Goal: Task Accomplishment & Management: Complete application form

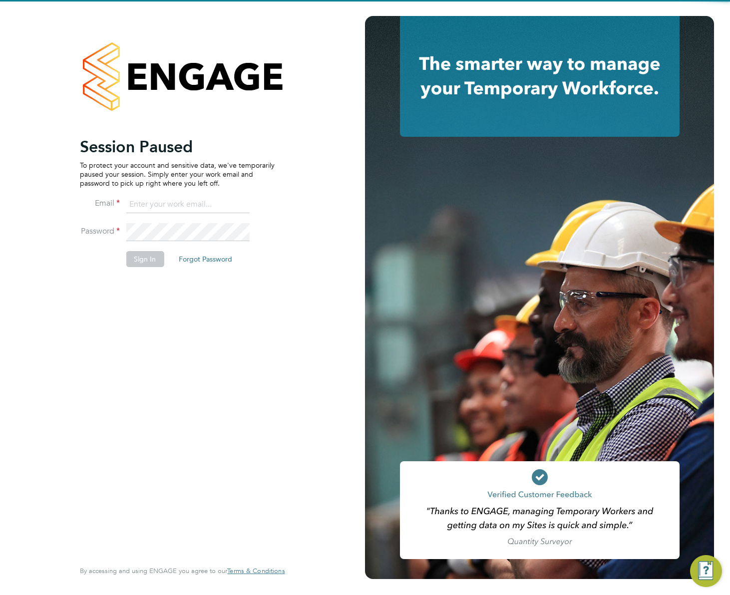
type input "gemma.hone@vistry.co.uk"
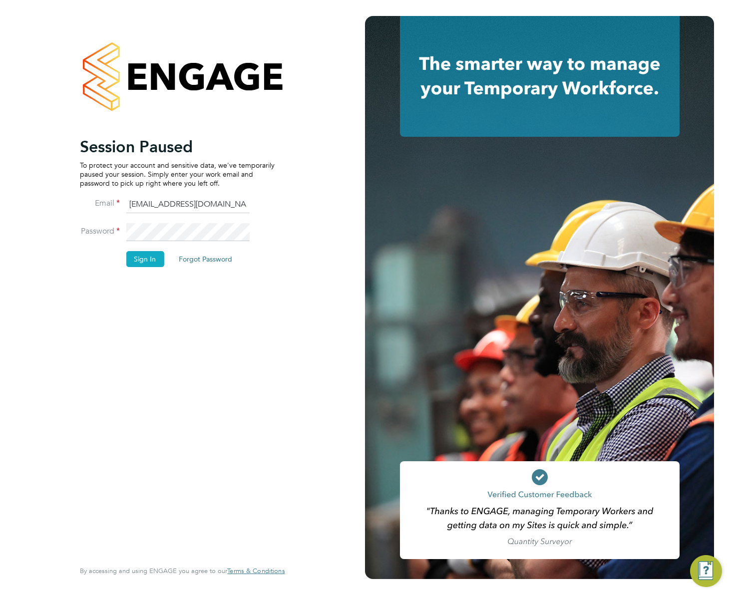
click at [137, 263] on button "Sign In" at bounding box center [145, 259] width 38 height 16
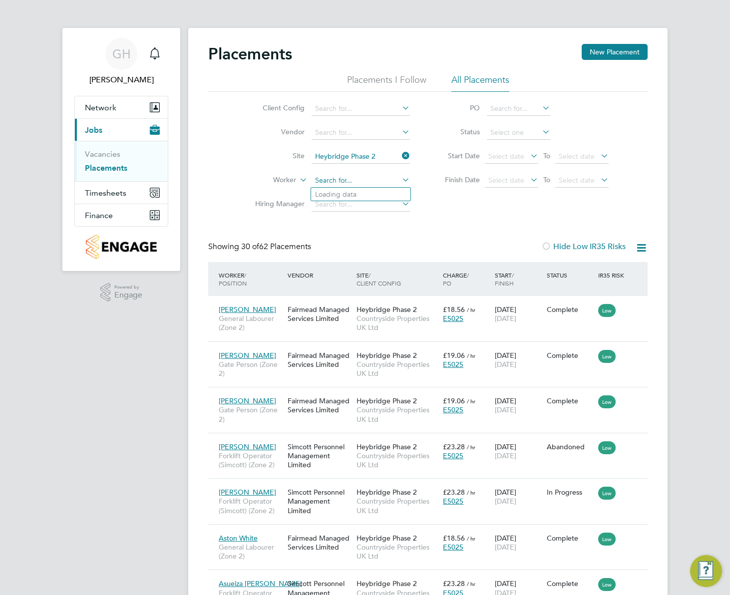
click at [371, 180] on input at bounding box center [361, 181] width 98 height 14
click at [340, 195] on li "[PERSON_NAME] ldin" at bounding box center [360, 194] width 99 height 13
type input "[PERSON_NAME]"
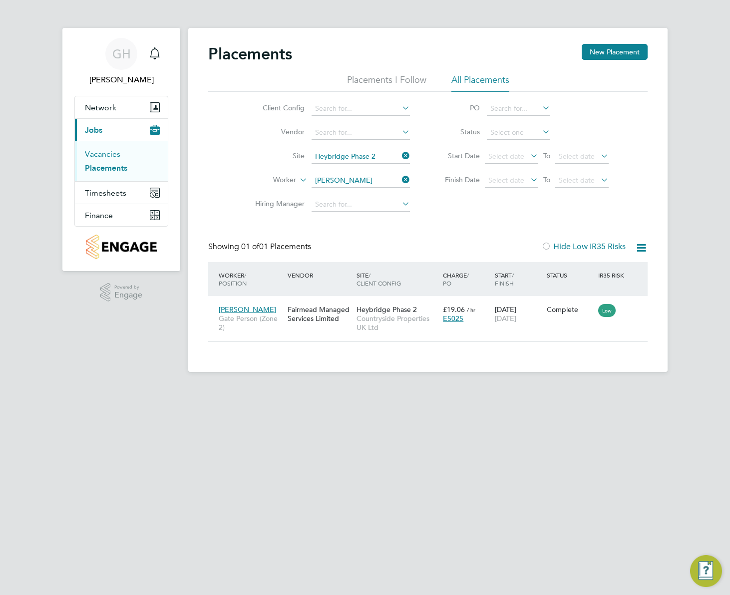
click at [110, 156] on link "Vacancies" at bounding box center [102, 153] width 35 height 9
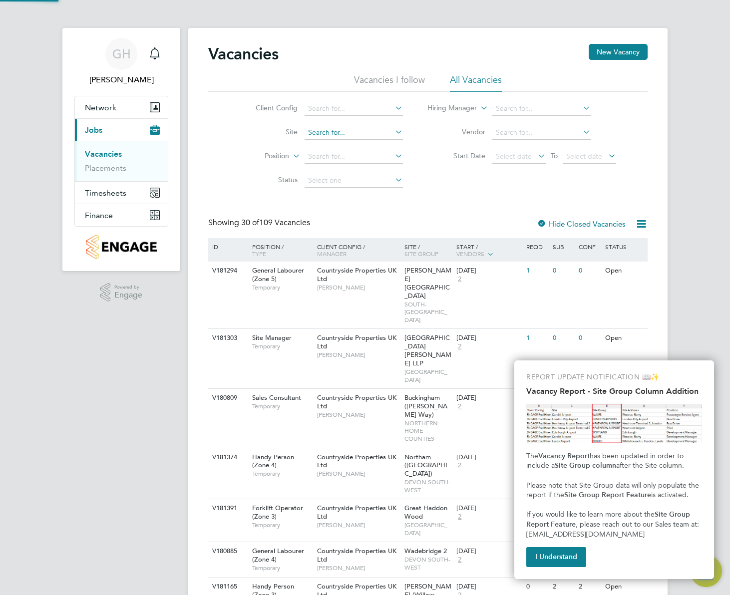
click at [329, 136] on input at bounding box center [354, 133] width 98 height 14
type input "heybrid"
click at [332, 131] on input at bounding box center [354, 133] width 98 height 14
click at [385, 160] on li "Heyb ridge Phase 2" at bounding box center [353, 159] width 99 height 13
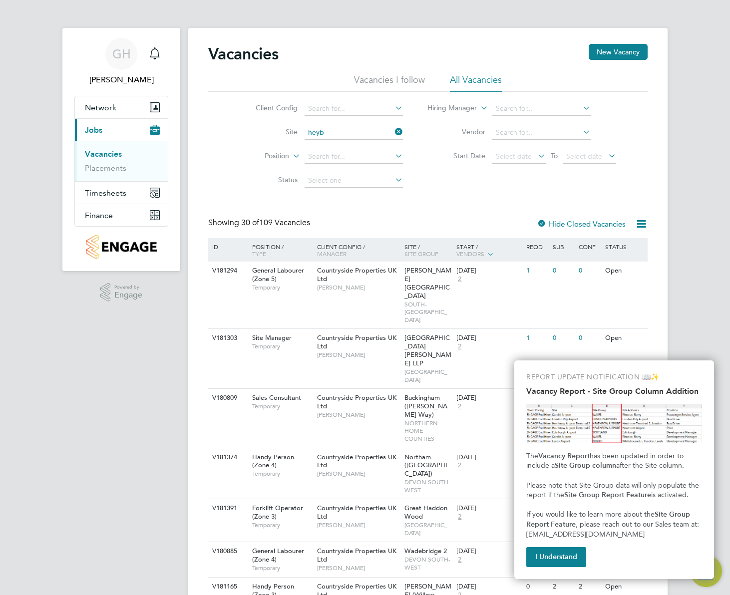
type input "Heybridge Phase 2"
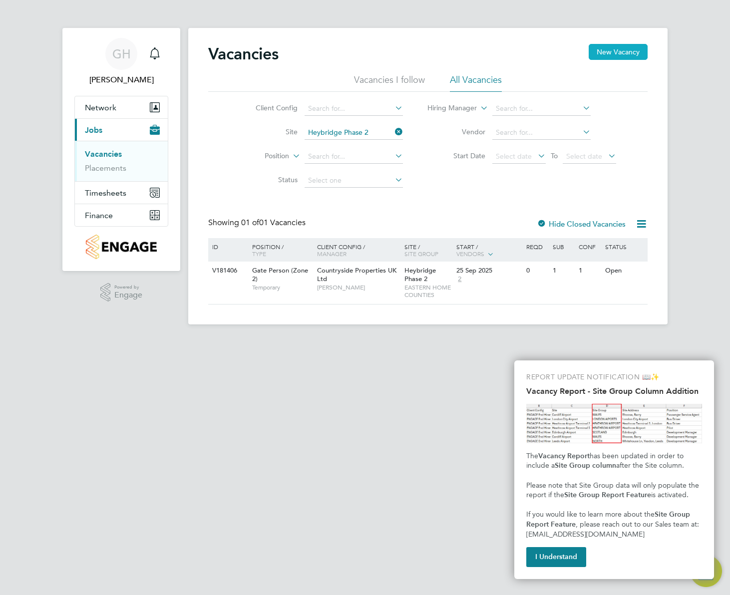
click at [624, 50] on button "New Vacancy" at bounding box center [618, 52] width 59 height 16
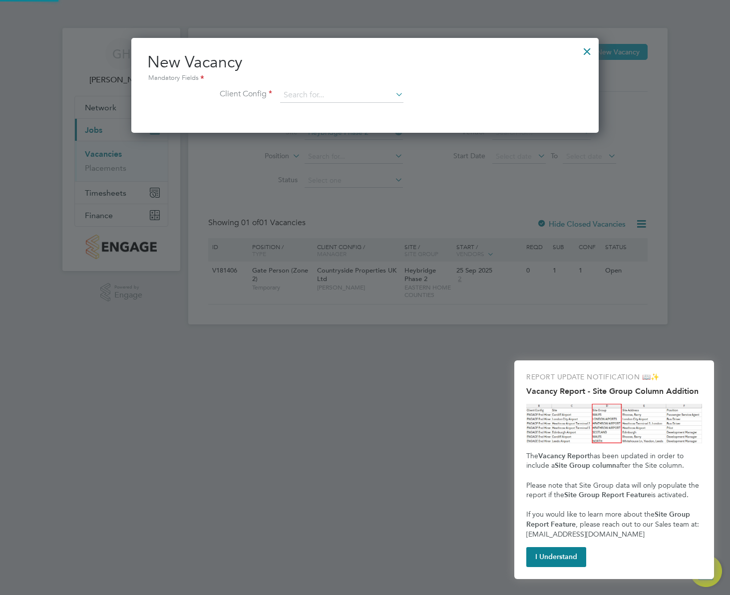
scroll to position [95, 468]
click at [290, 88] on input at bounding box center [341, 95] width 123 height 15
click at [354, 214] on div "Vacancies New Vacancy Vacancies I follow All Vacancies Client Config Site [GEOG…" at bounding box center [427, 176] width 479 height 297
click at [342, 93] on input at bounding box center [341, 95] width 123 height 15
click at [347, 211] on li "Countryside Properties UK Ltd" at bounding box center [408, 217] width 256 height 13
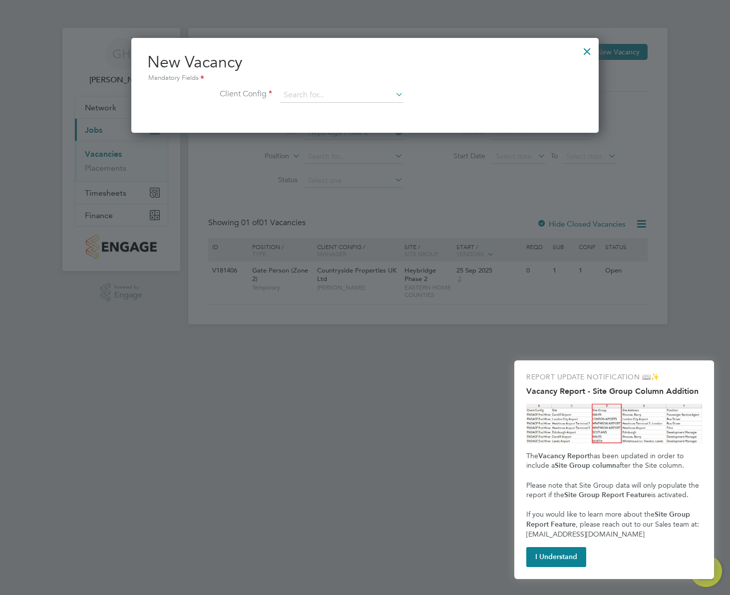
type input "Countryside Properties UK Ltd"
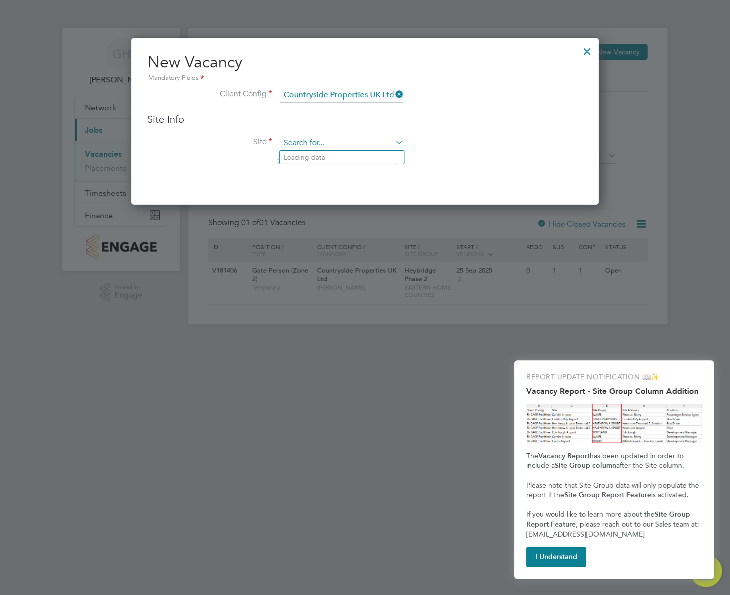
click at [298, 138] on input at bounding box center [341, 143] width 123 height 15
type input "heyb"
click at [328, 166] on div "Vacancies New Vacancy Vacancies I follow All Vacancies Client Config Site [GEOG…" at bounding box center [427, 176] width 479 height 297
click at [322, 141] on input at bounding box center [341, 143] width 123 height 15
click at [333, 165] on li "Hey bridge Phase 2" at bounding box center [342, 170] width 124 height 13
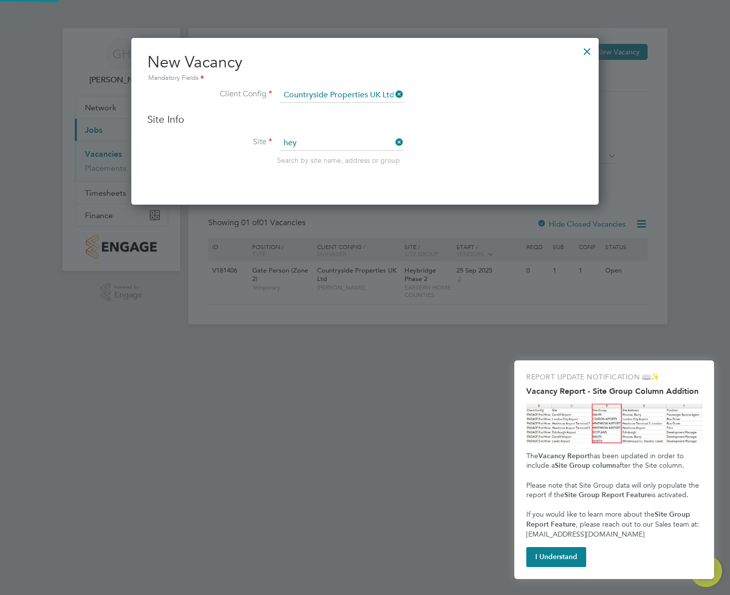
type input "Heybridge Phase 2"
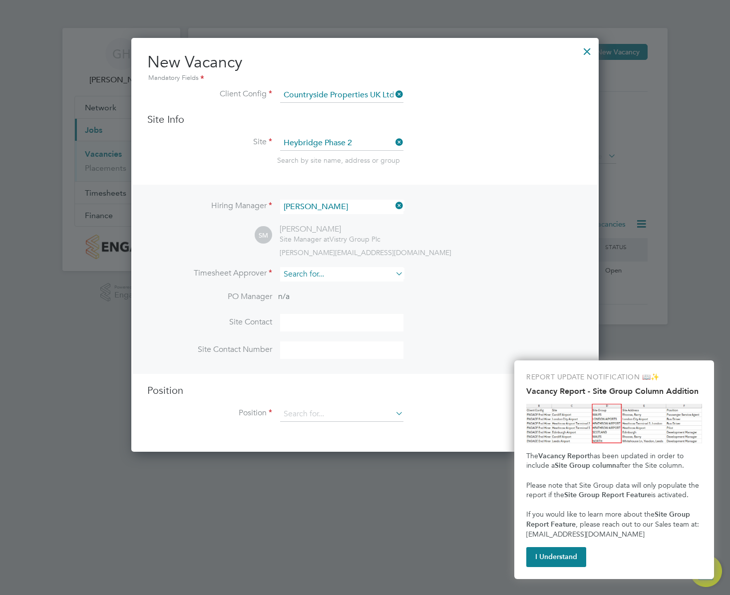
click at [315, 278] on input at bounding box center [341, 274] width 123 height 14
click at [325, 292] on li "[PERSON_NAME]" at bounding box center [342, 288] width 124 height 13
type input "[PERSON_NAME]"
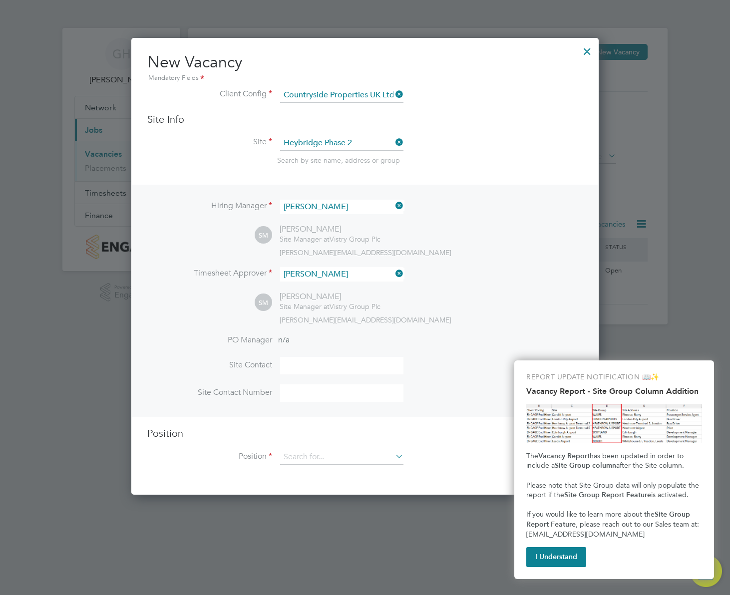
scroll to position [458, 468]
click at [338, 460] on input at bounding box center [341, 457] width 123 height 15
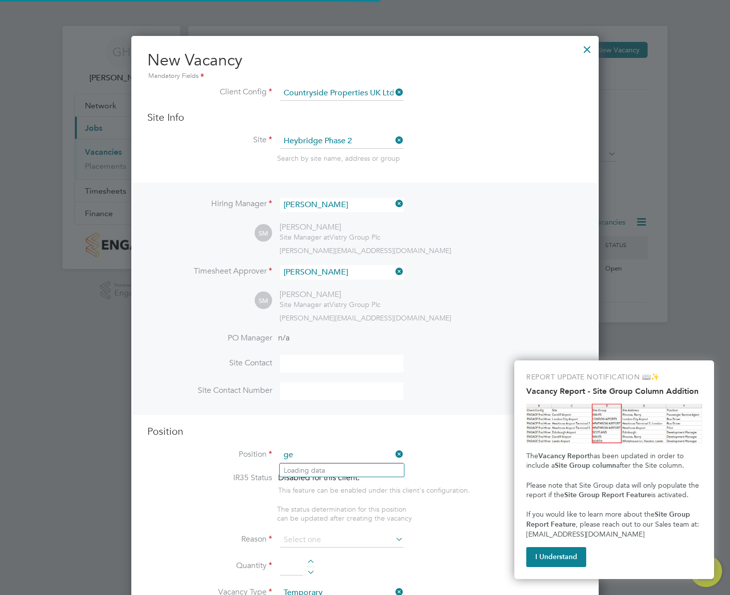
scroll to position [1435, 468]
click at [364, 487] on li "Gen eral Labourer (Zone 2)" at bounding box center [342, 483] width 124 height 13
type input "General Labourer (Zone 2)"
type textarea "- General labouring duties - Supporting the trades on site - Moving materials a…"
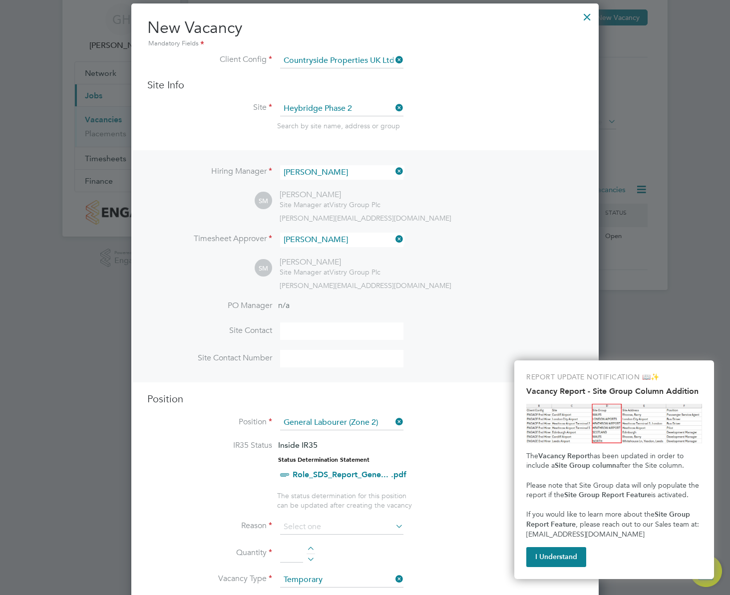
scroll to position [52, 0]
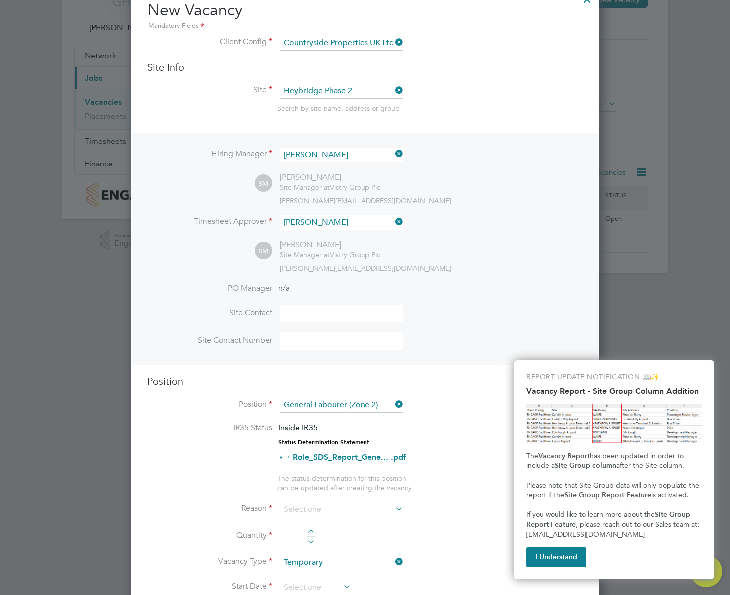
click at [318, 515] on input at bounding box center [341, 509] width 123 height 15
click at [313, 538] on li "Holiday" at bounding box center [342, 537] width 124 height 13
type input "Holiday"
click at [294, 538] on input at bounding box center [291, 536] width 23 height 18
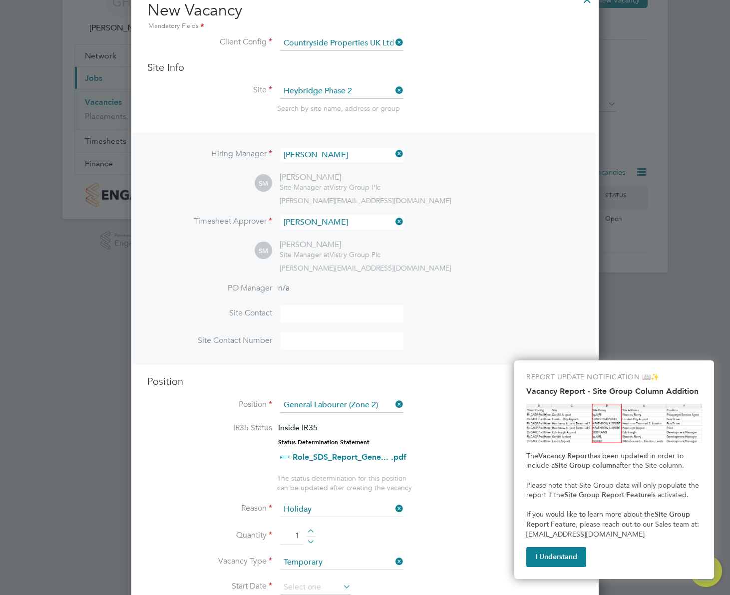
scroll to position [252, 0]
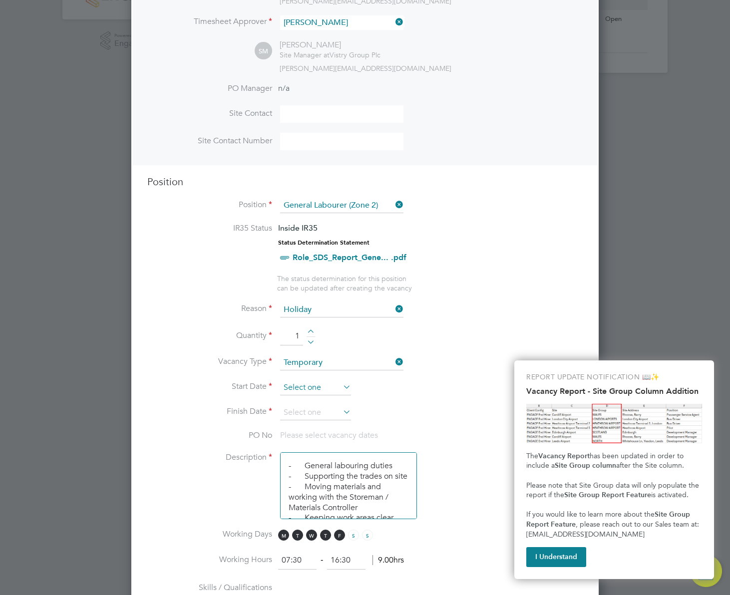
type input "1"
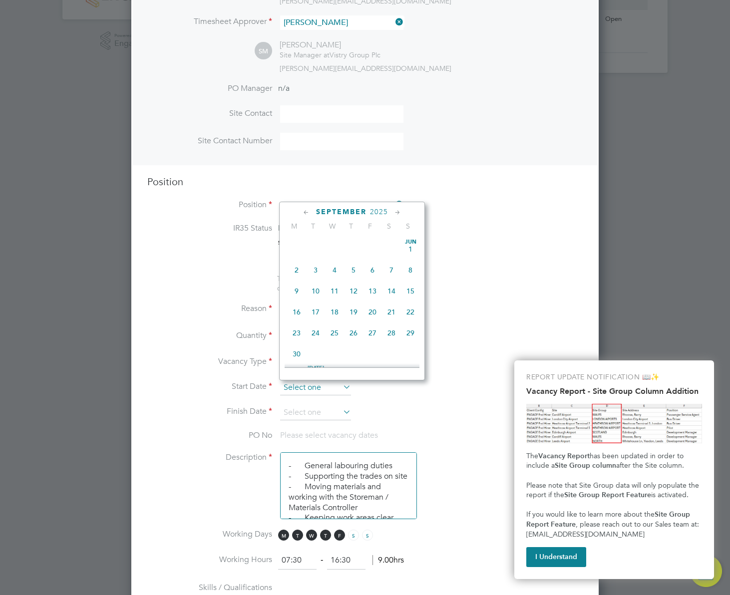
click at [310, 392] on input at bounding box center [315, 387] width 71 height 15
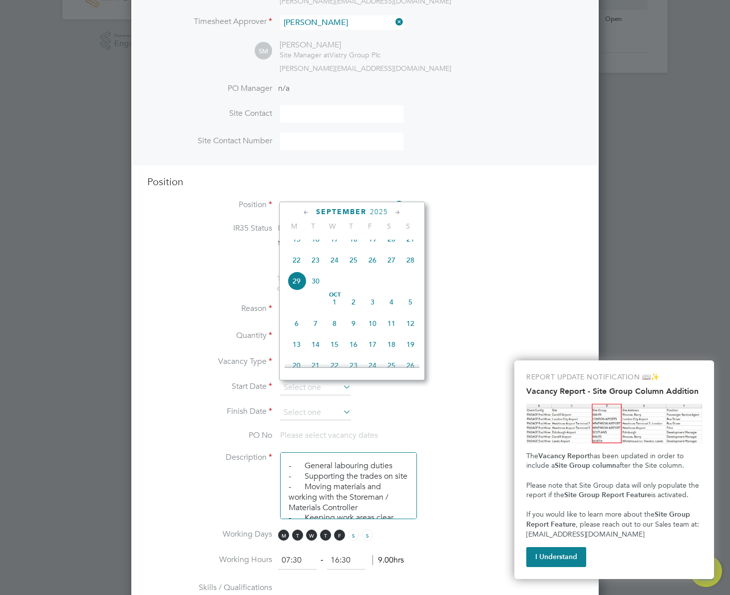
click at [298, 291] on span "29" at bounding box center [296, 281] width 19 height 19
type input "[DATE]"
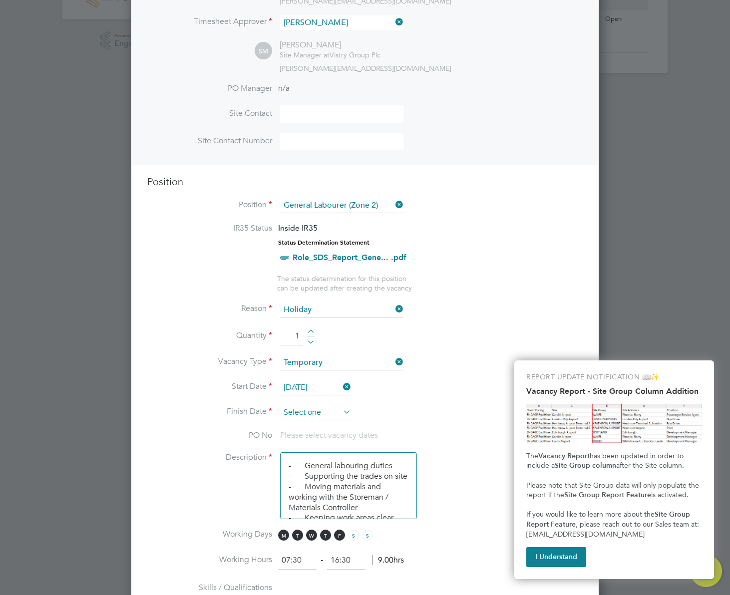
click at [307, 416] on input at bounding box center [315, 412] width 71 height 15
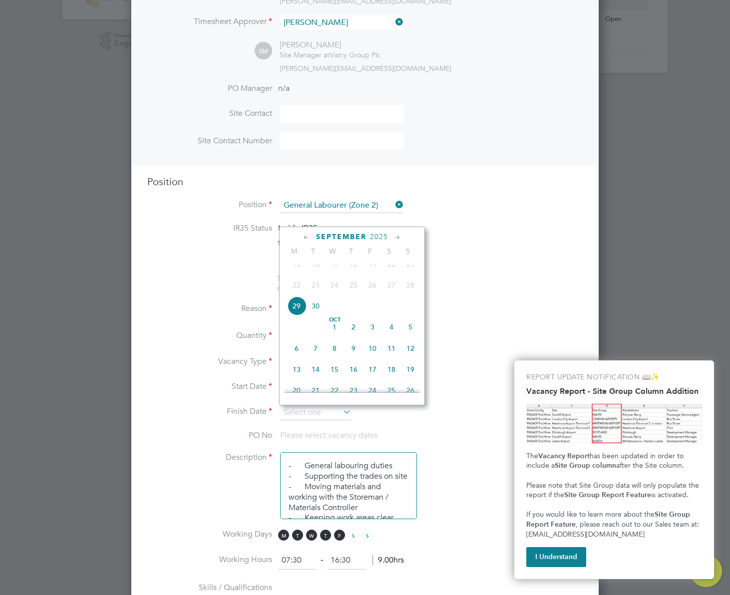
click at [335, 336] on span "[DATE]" at bounding box center [334, 327] width 19 height 19
type input "[DATE]"
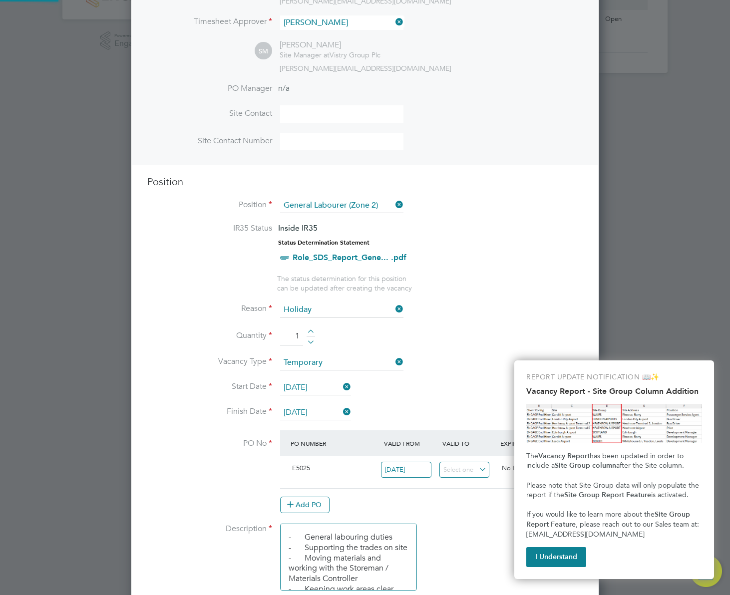
scroll to position [17, 94]
click at [551, 557] on button "I Understand" at bounding box center [556, 557] width 60 height 20
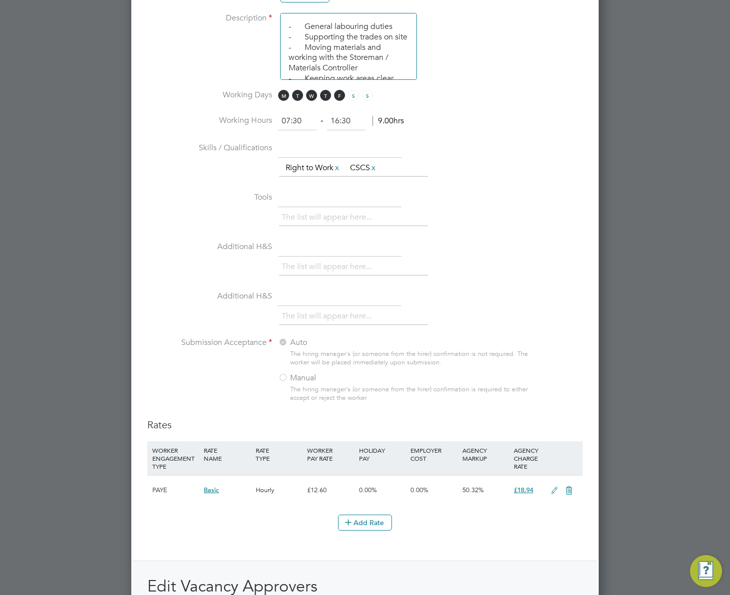
scroll to position [851, 0]
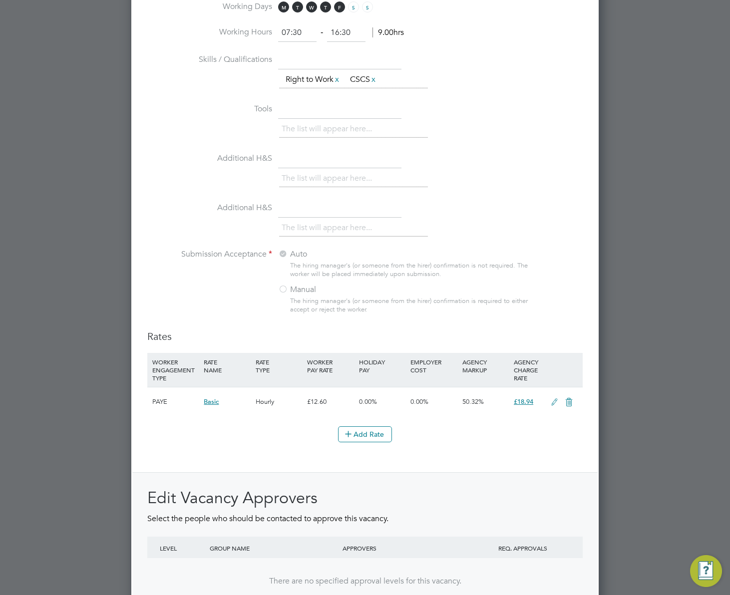
click at [550, 401] on icon at bounding box center [554, 402] width 12 height 8
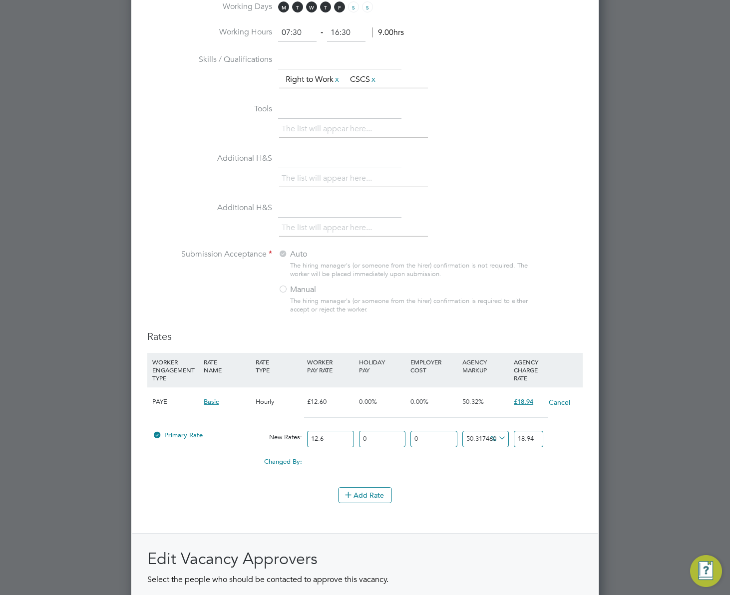
click at [532, 441] on input "18.94" at bounding box center [528, 439] width 29 height 16
type input "50"
type input "18.9"
type input "42.857142857142854"
type input "18"
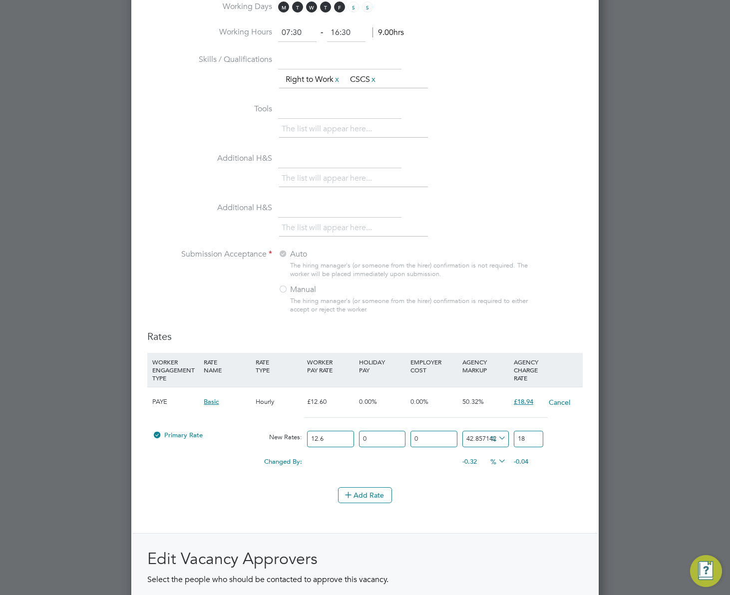
type input "46.82539682539682"
type input "18.5"
type input "47.301587301587304"
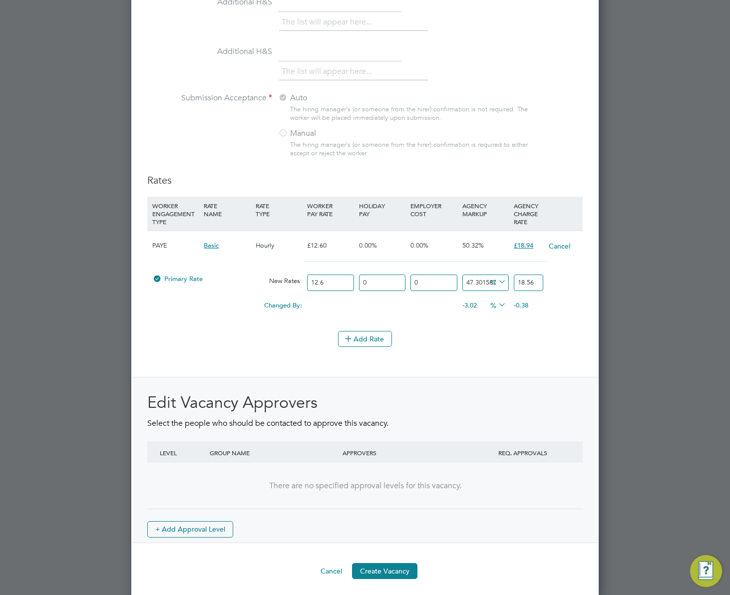
scroll to position [1011, 0]
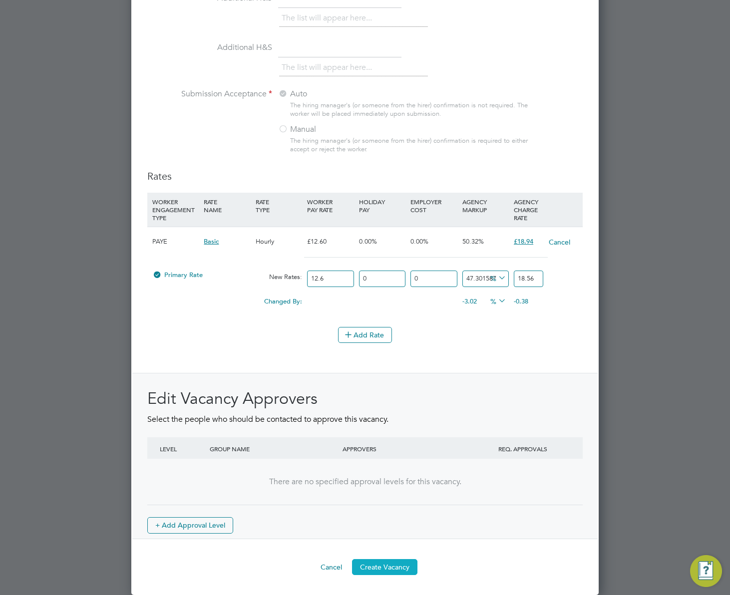
type input "18.56"
click at [395, 566] on button "Create Vacancy" at bounding box center [384, 567] width 65 height 16
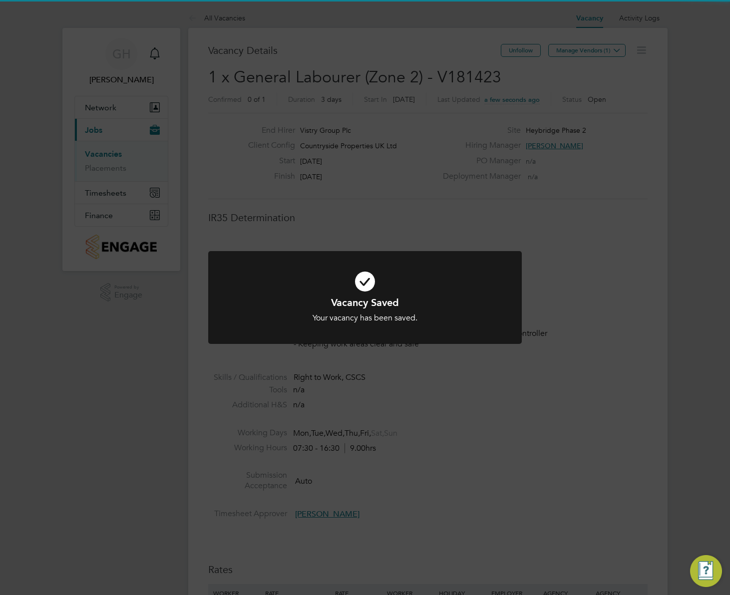
scroll to position [5, 5]
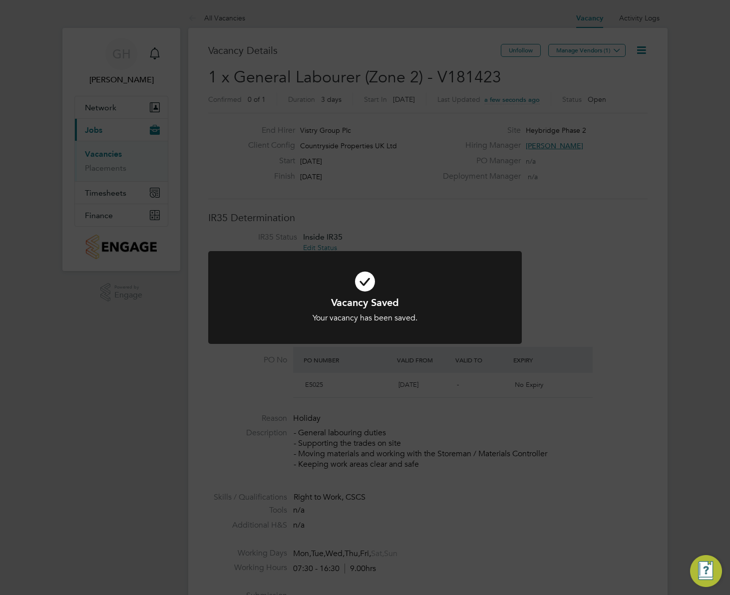
click at [659, 217] on div "Vacancy Saved Your vacancy has been saved. Cancel Okay" at bounding box center [365, 297] width 730 height 595
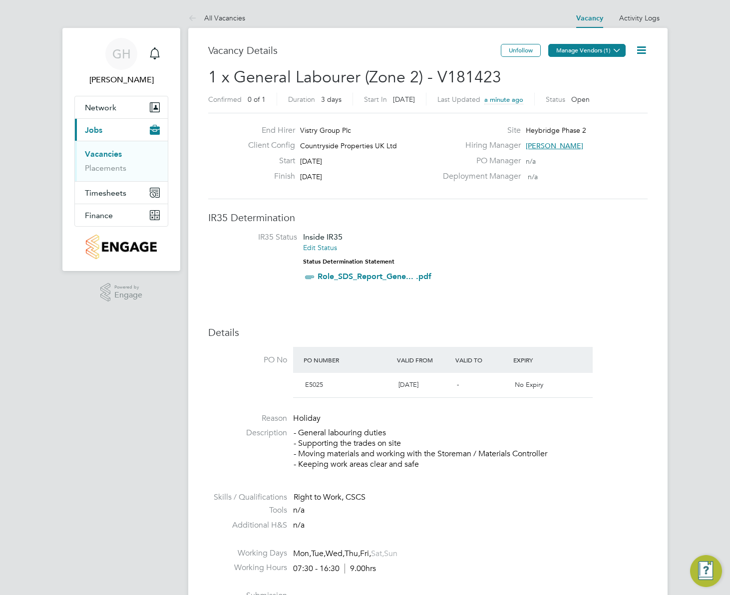
click at [617, 52] on icon at bounding box center [616, 49] width 7 height 7
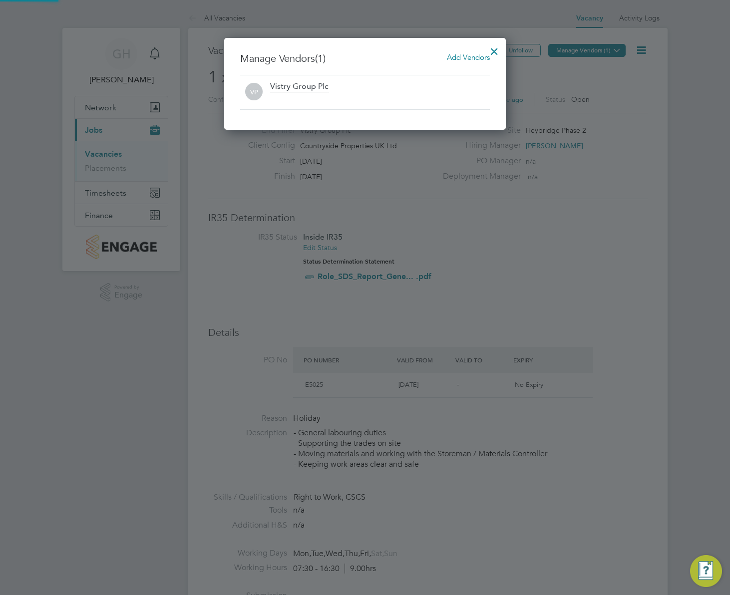
scroll to position [92, 282]
click at [468, 56] on span "Add Vendors" at bounding box center [468, 56] width 43 height 9
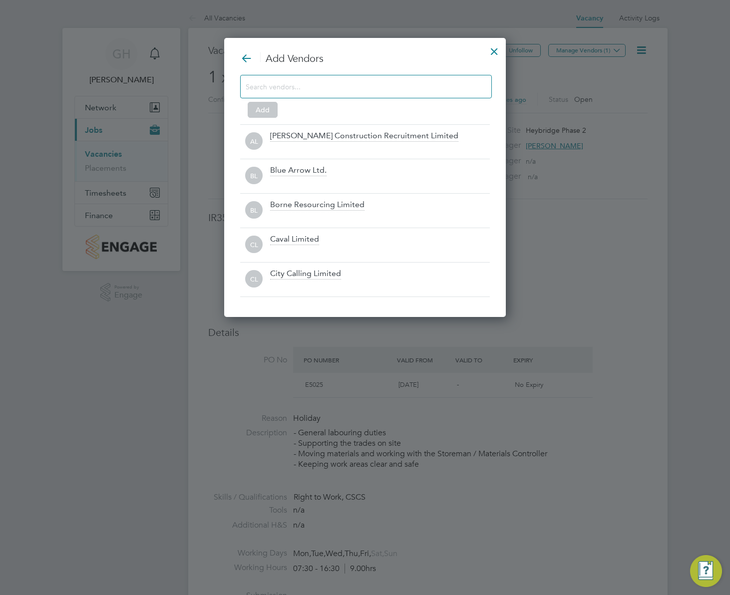
click at [333, 84] on input at bounding box center [358, 86] width 225 height 13
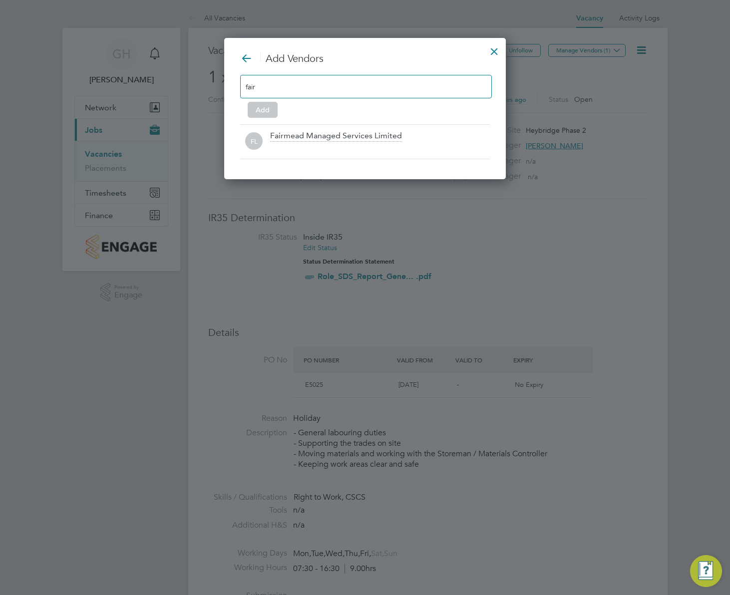
scroll to position [142, 282]
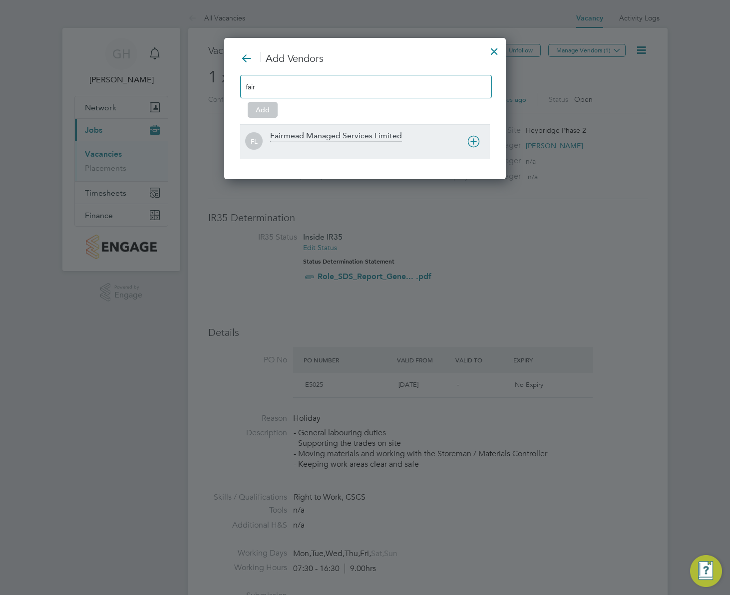
type input "fair"
click at [349, 127] on div "FL Fairmead Managed Services Limited" at bounding box center [365, 141] width 250 height 34
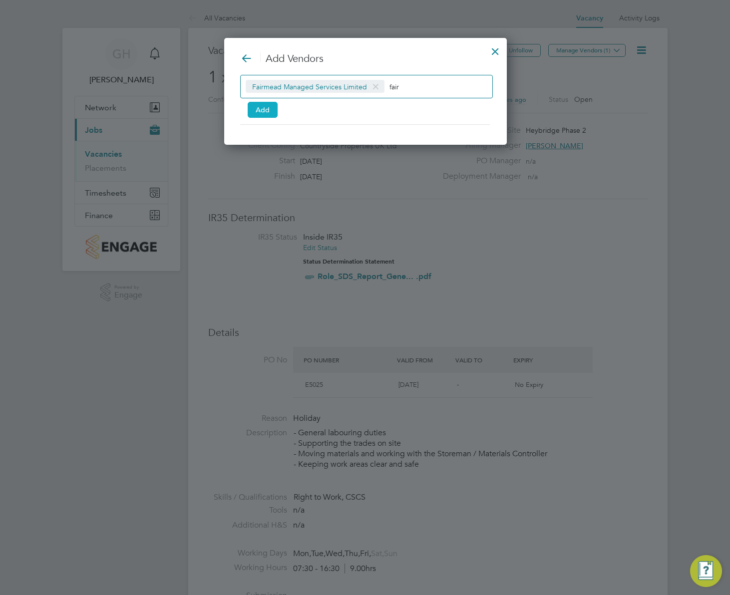
click at [272, 108] on button "Add" at bounding box center [263, 110] width 30 height 16
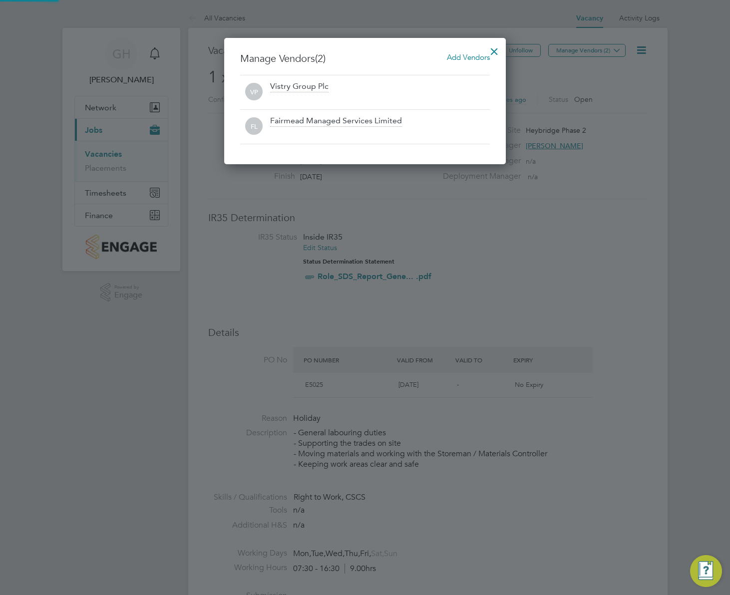
scroll to position [127, 282]
click at [498, 49] on div at bounding box center [494, 49] width 18 height 18
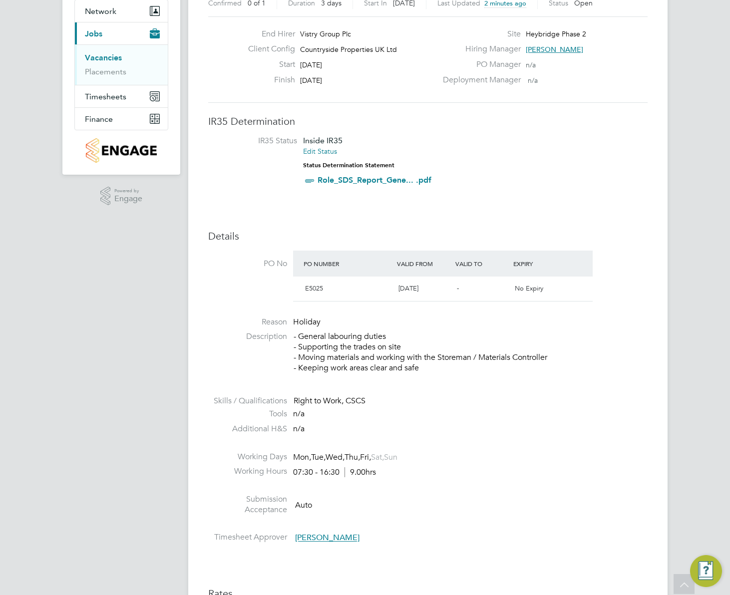
scroll to position [0, 0]
